Goal: Information Seeking & Learning: Learn about a topic

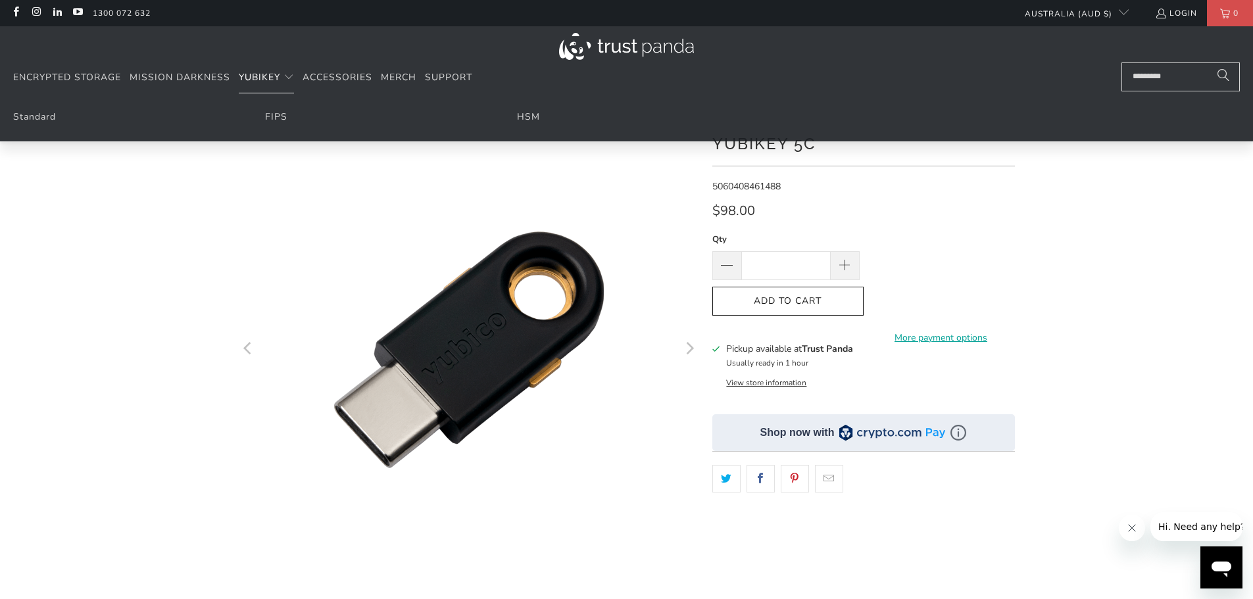
click at [247, 72] on span "YubiKey" at bounding box center [259, 77] width 41 height 12
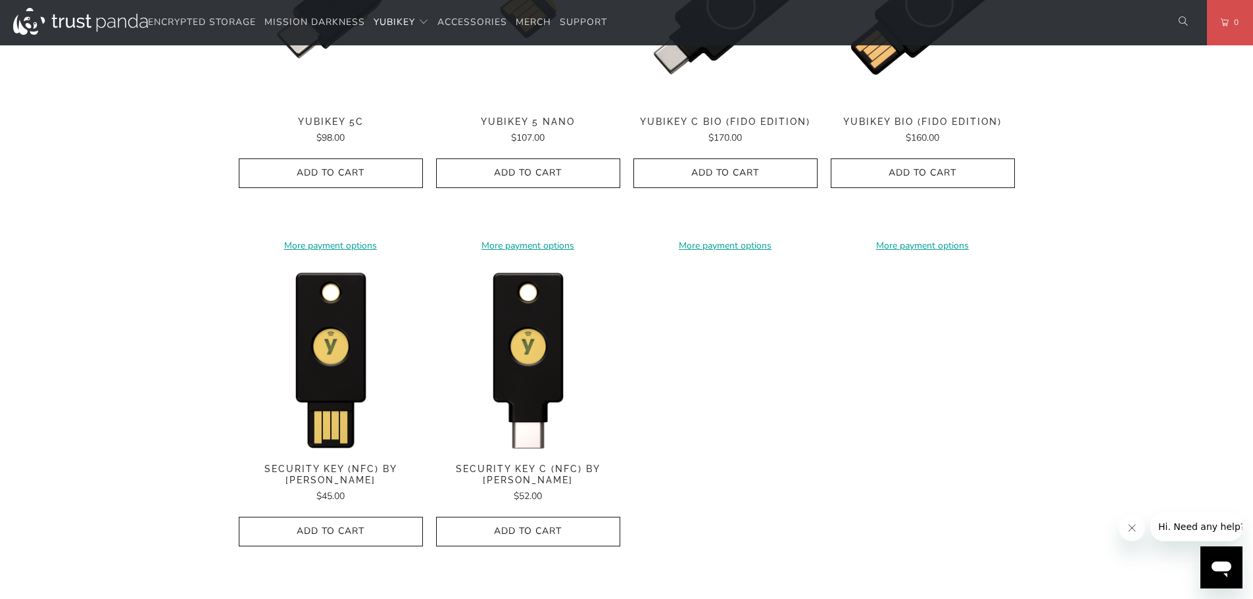
scroll to position [1249, 0]
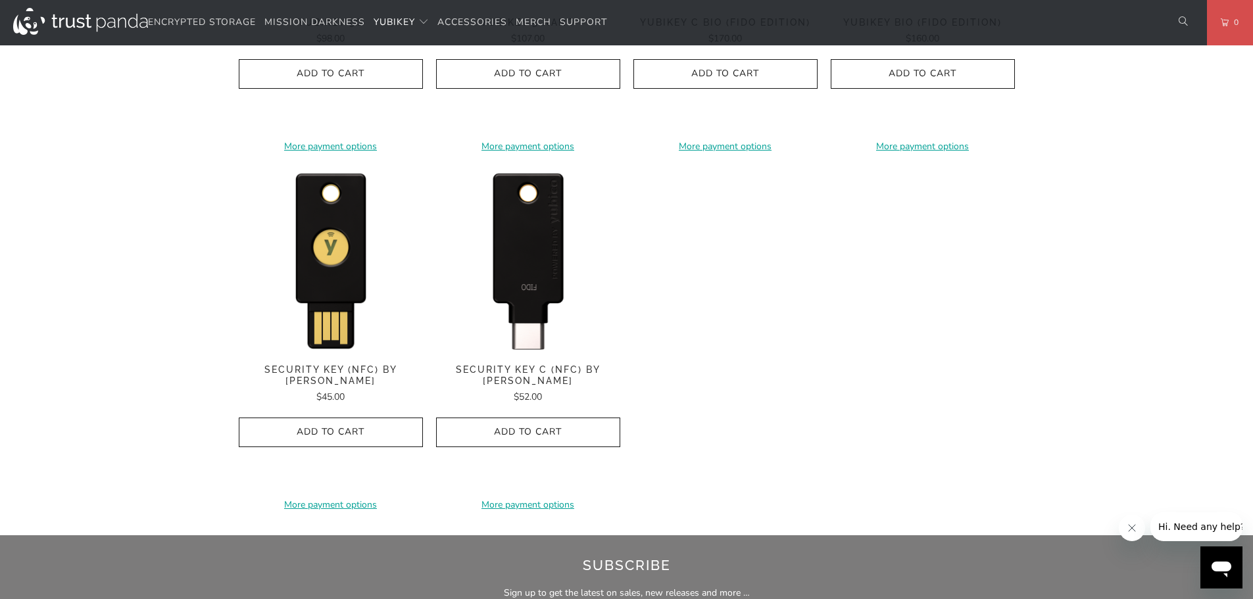
click at [517, 235] on img at bounding box center [528, 259] width 184 height 184
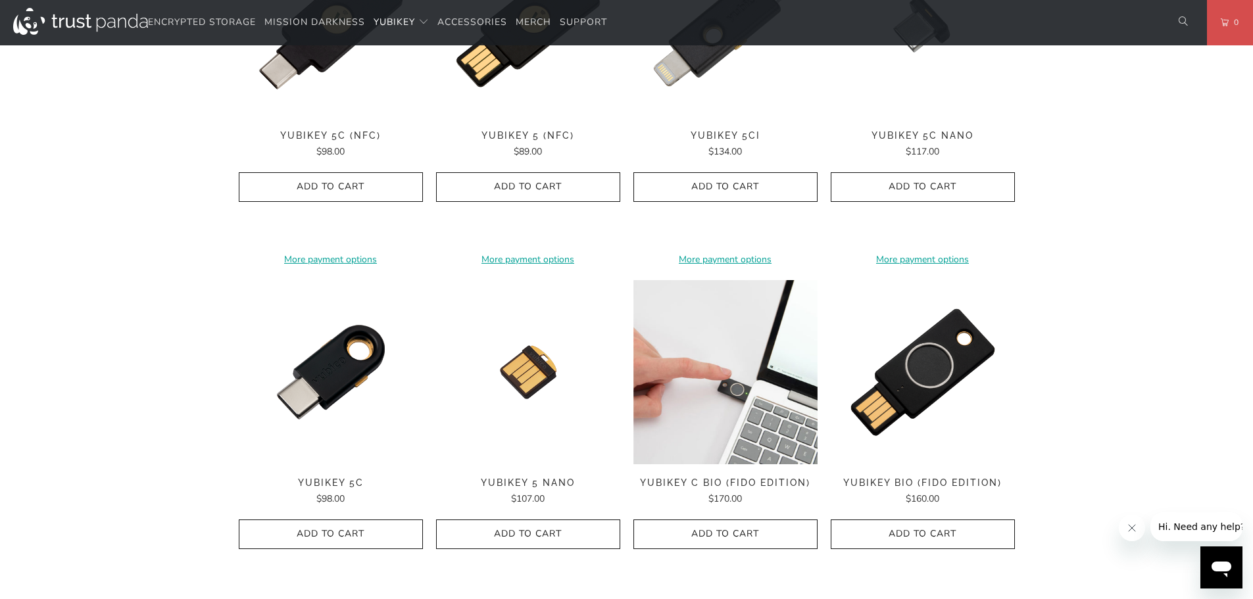
click at [726, 358] on img at bounding box center [725, 372] width 184 height 184
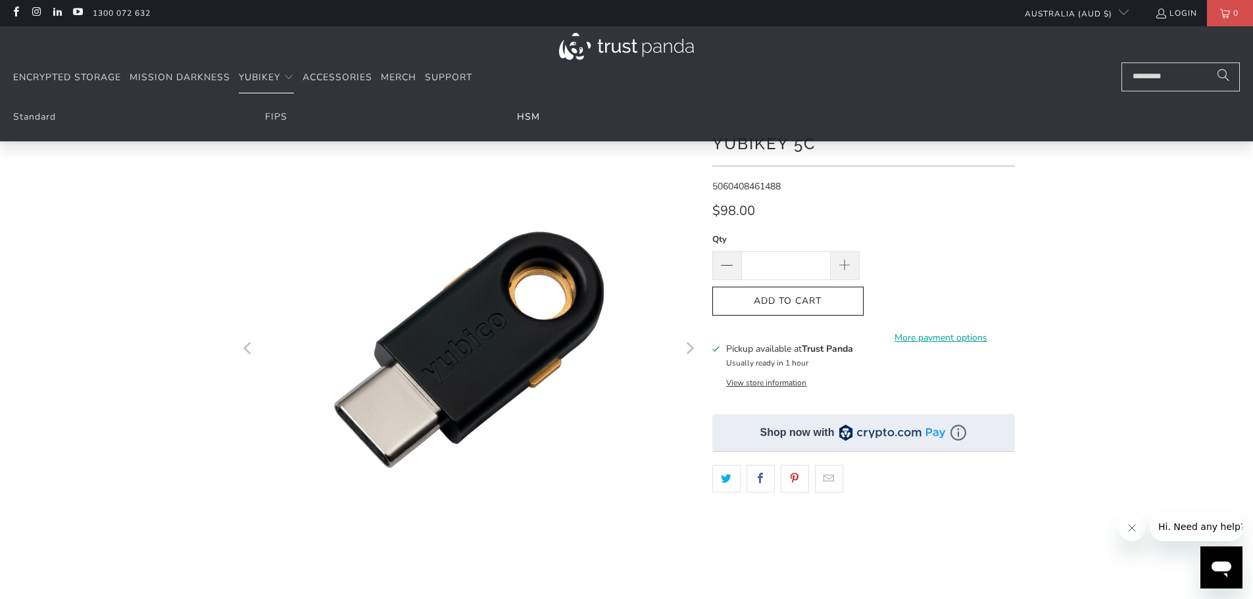
click at [532, 116] on link "HSM" at bounding box center [528, 116] width 23 height 12
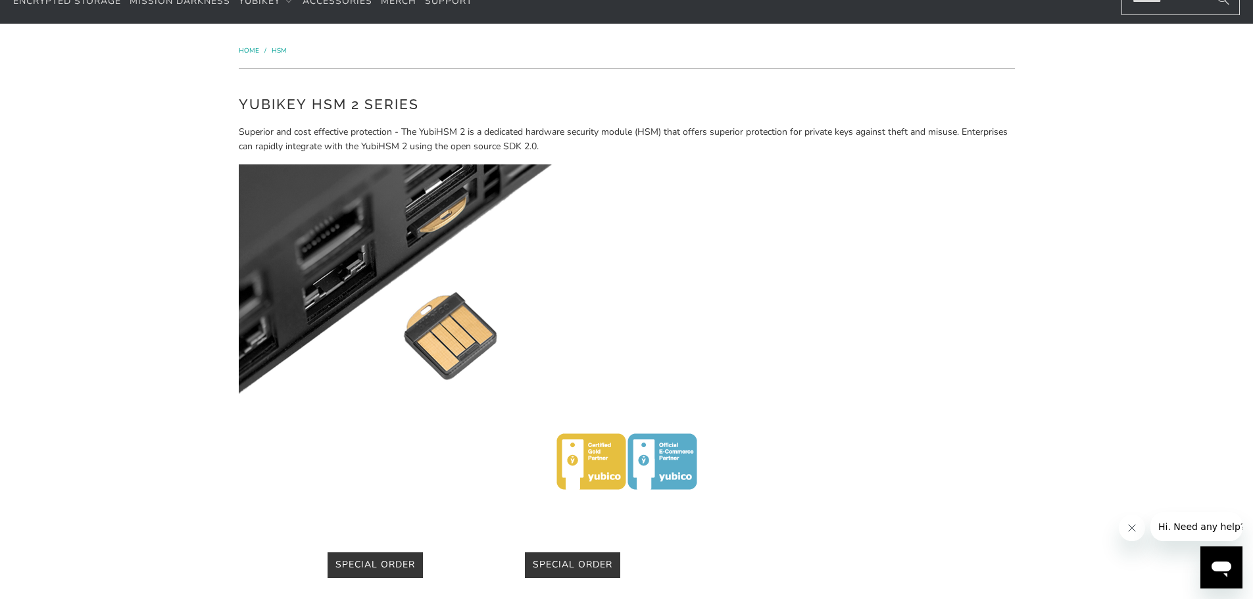
scroll to position [66, 0]
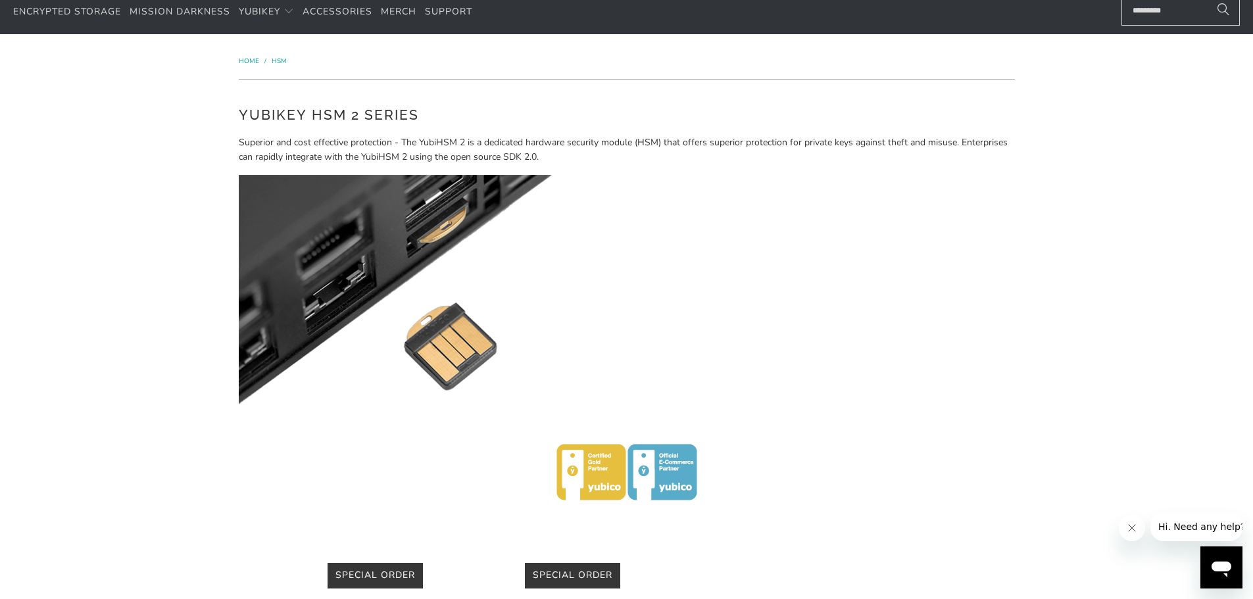
click at [247, 59] on span "Home" at bounding box center [249, 61] width 20 height 9
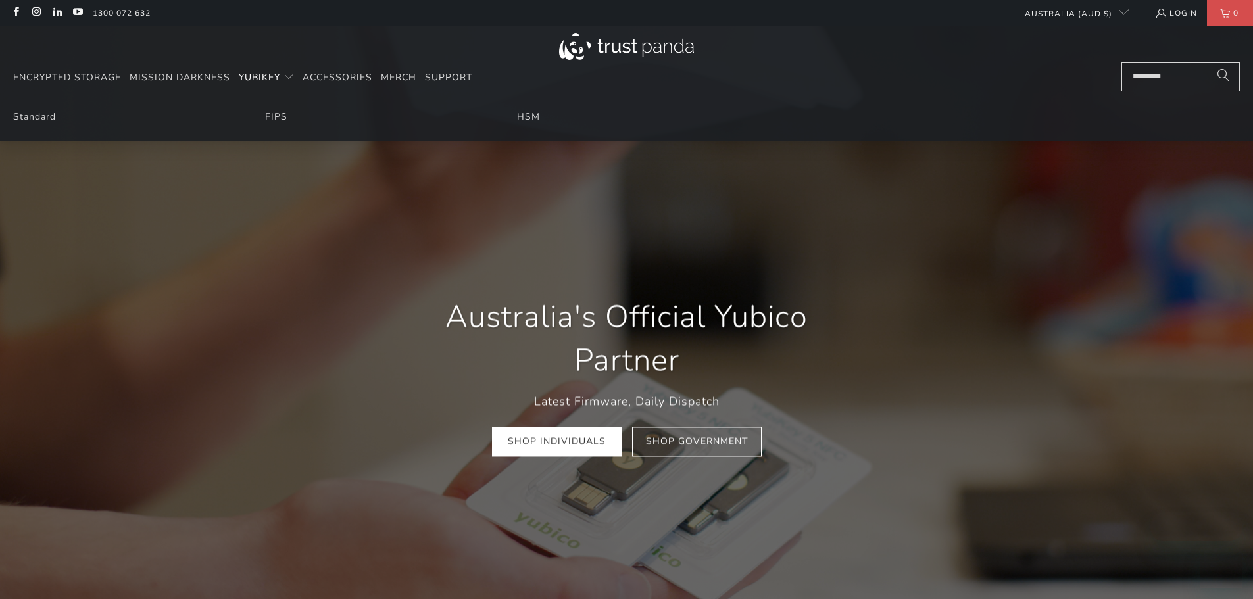
click at [277, 80] on span "YubiKey" at bounding box center [259, 77] width 41 height 12
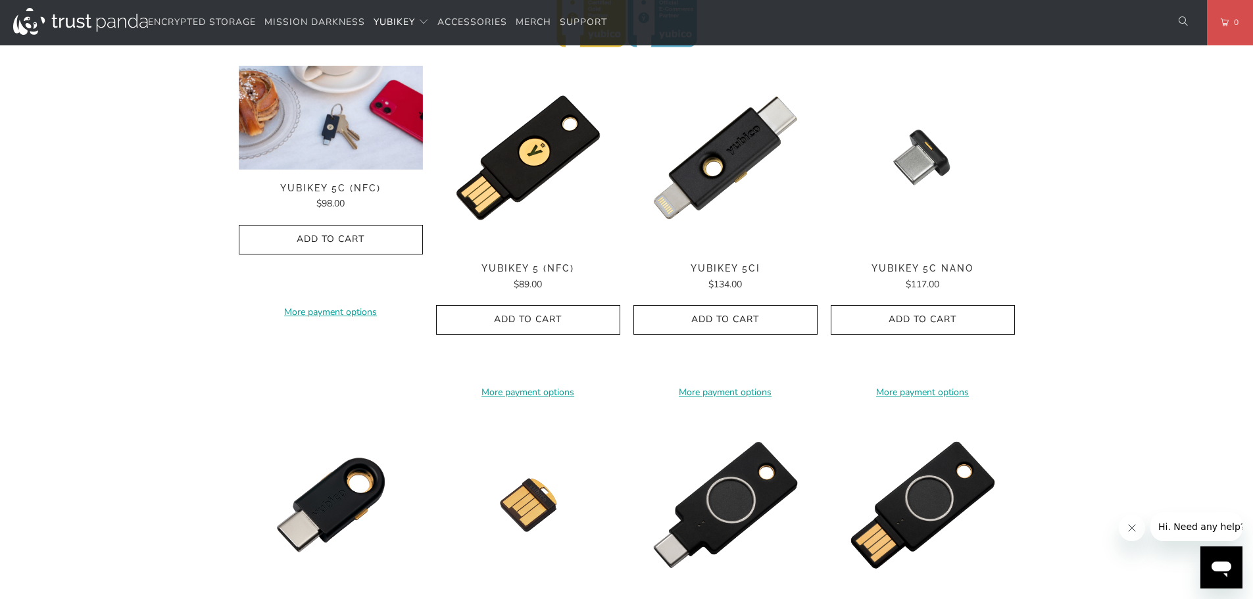
scroll to position [658, 0]
